Goal: Information Seeking & Learning: Understand process/instructions

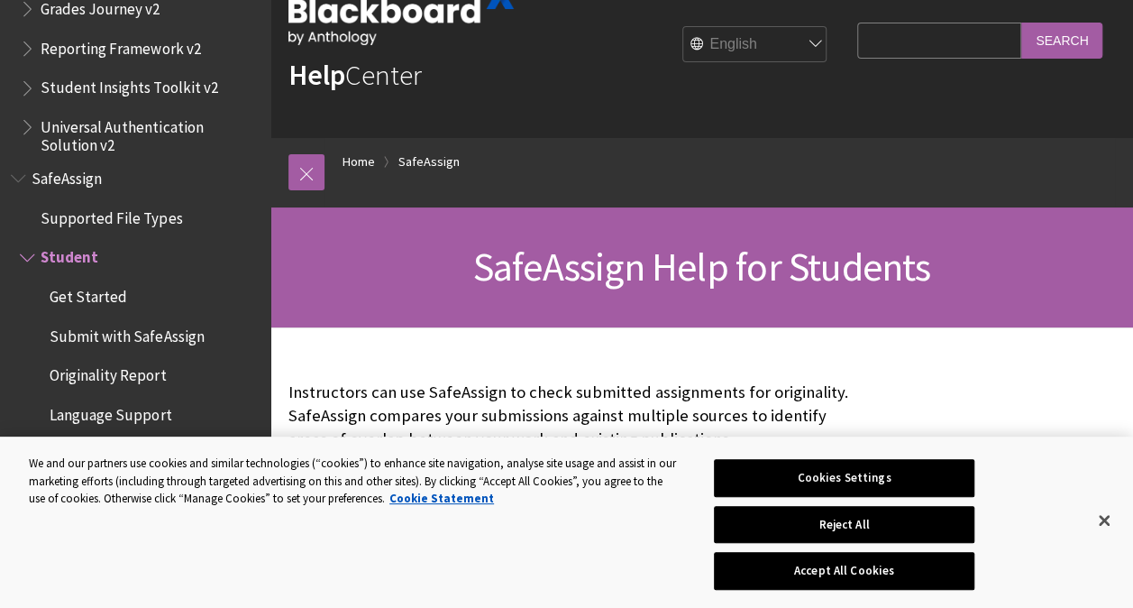
scroll to position [54, 0]
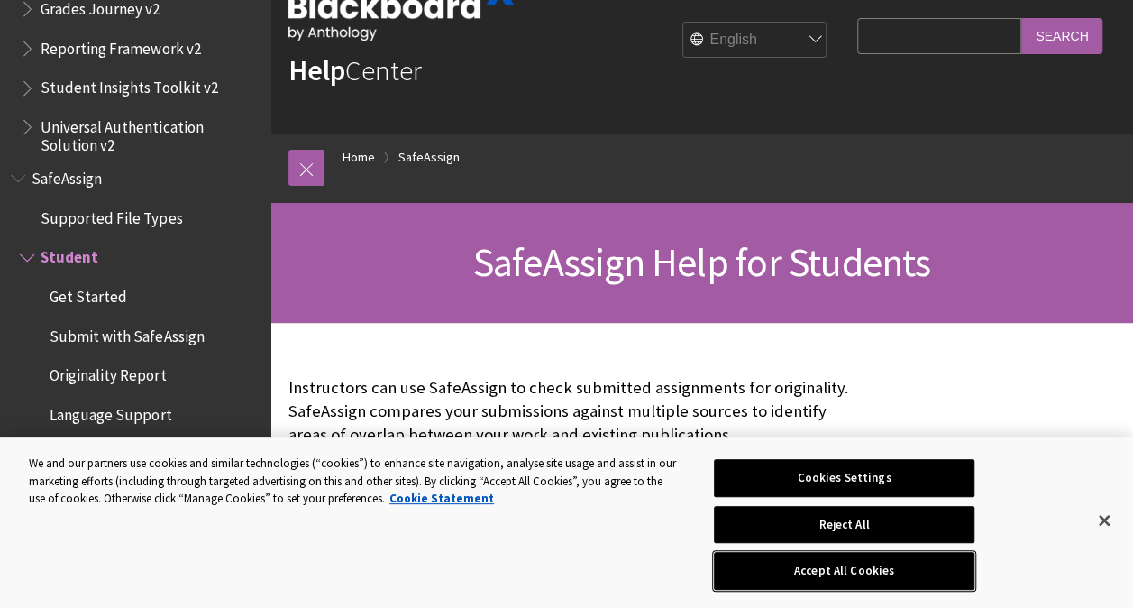
click at [833, 572] on button "Accept All Cookies" at bounding box center [844, 571] width 261 height 38
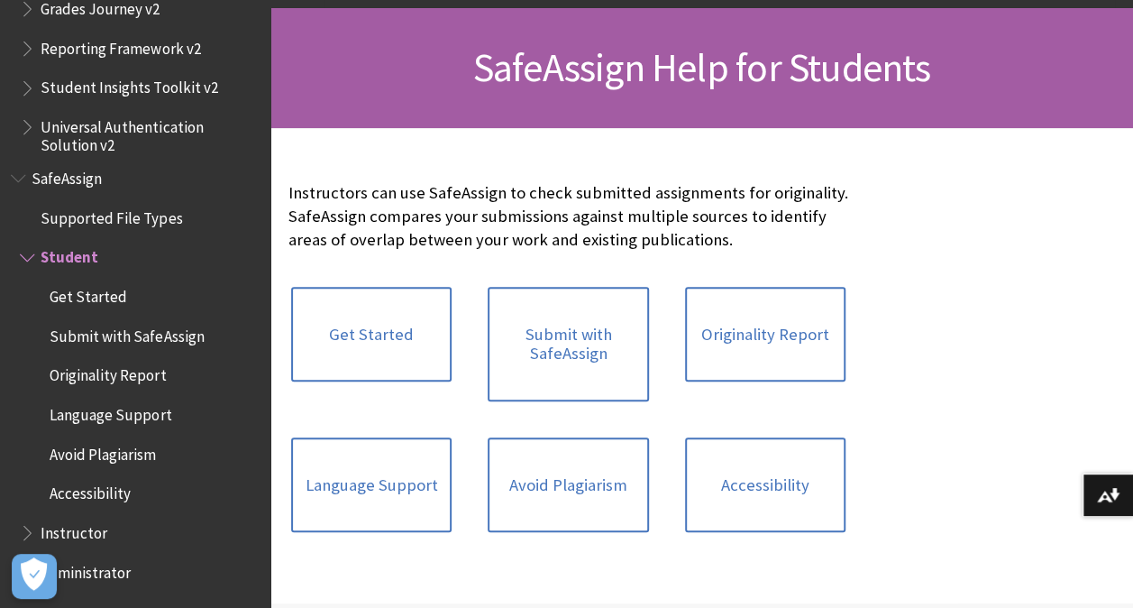
scroll to position [250, 0]
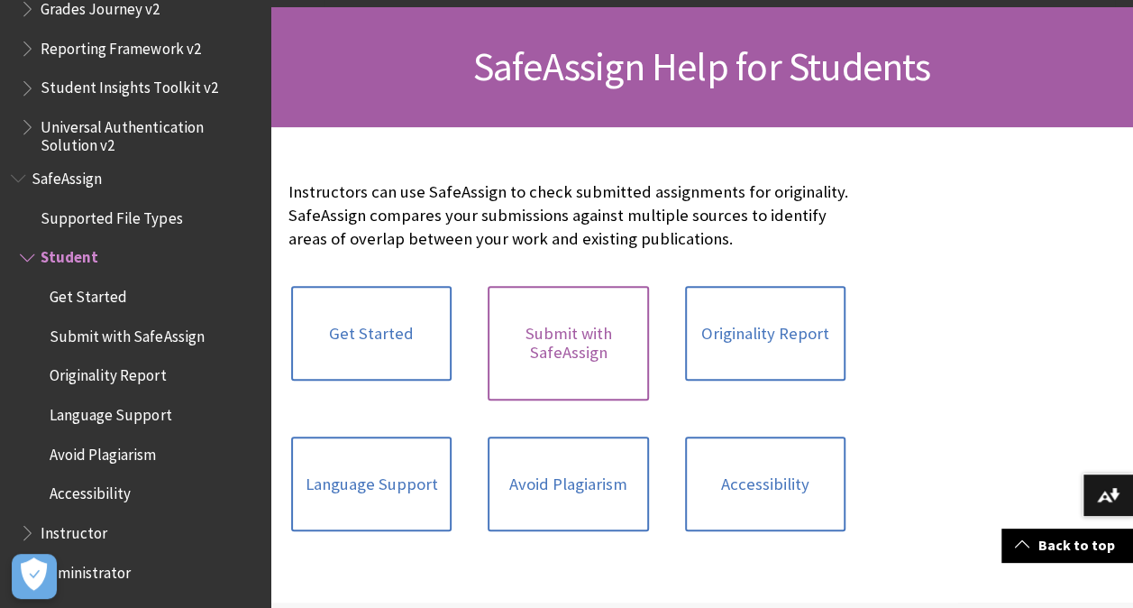
click at [582, 335] on link "Submit with SafeAssign" at bounding box center [568, 343] width 160 height 115
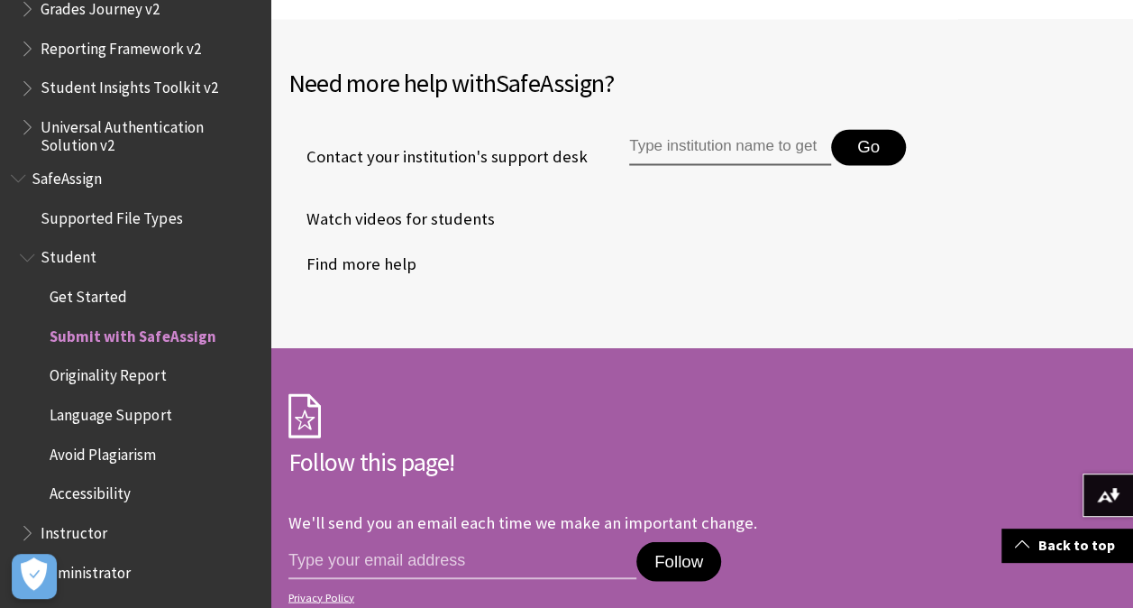
scroll to position [4619, 0]
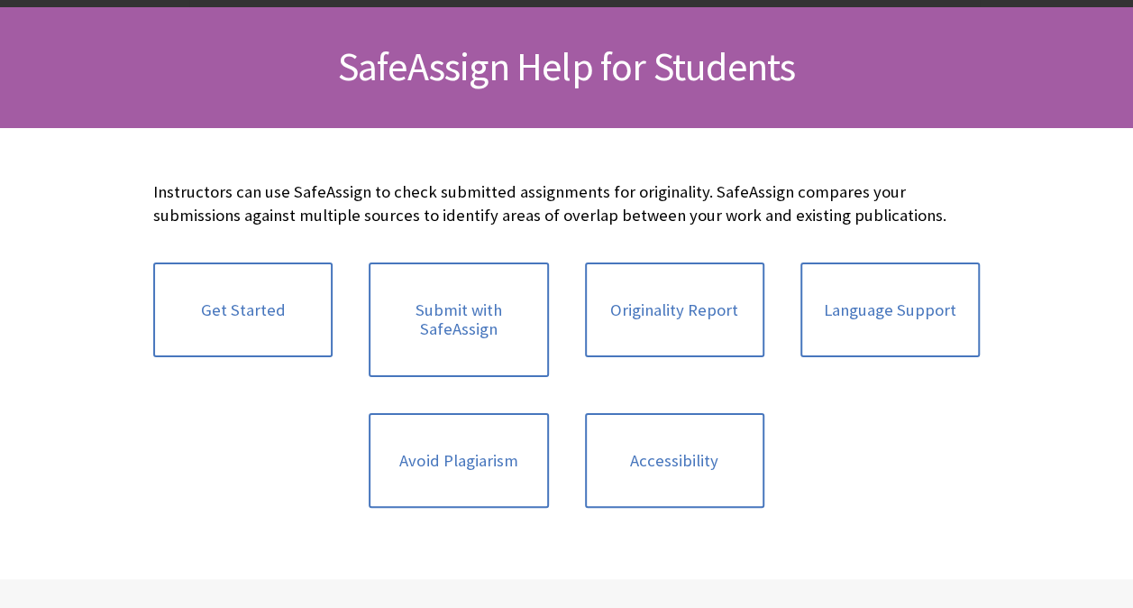
scroll to position [2136, 0]
